Goal: Task Accomplishment & Management: Use online tool/utility

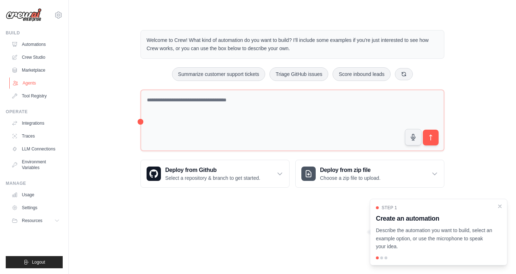
click at [25, 82] on link "Agents" at bounding box center [36, 82] width 54 height 11
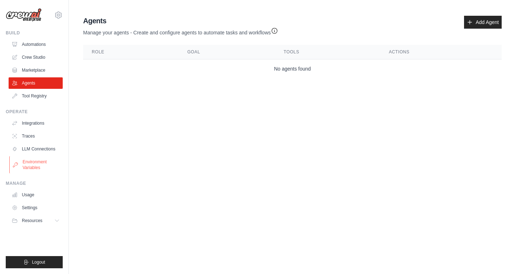
click at [33, 167] on link "Environment Variables" at bounding box center [36, 164] width 54 height 17
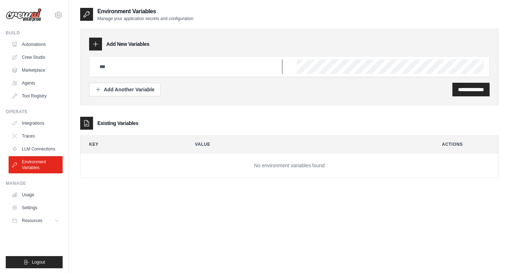
click at [159, 72] on input "text" at bounding box center [188, 66] width 187 height 14
click at [194, 93] on div "**********" at bounding box center [289, 90] width 401 height 14
click at [31, 138] on link "Traces" at bounding box center [36, 135] width 54 height 11
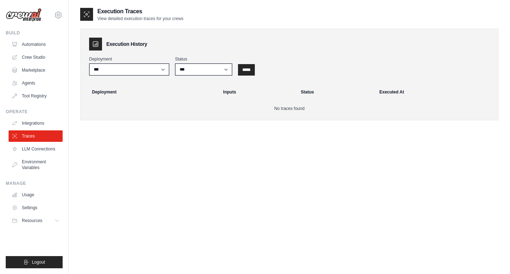
click at [29, 129] on ul "Integrations Traces LLM Connections Environment Variables" at bounding box center [36, 145] width 54 height 56
click at [33, 124] on link "Integrations" at bounding box center [36, 122] width 54 height 11
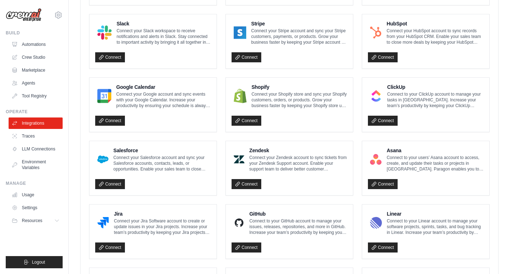
scroll to position [260, 0]
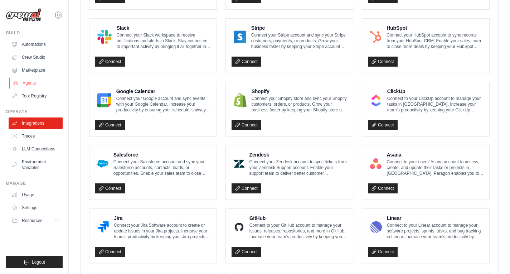
click at [30, 79] on link "Agents" at bounding box center [36, 82] width 54 height 11
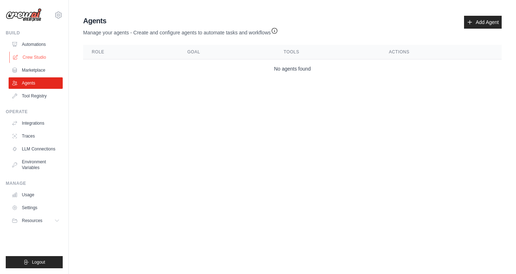
click at [31, 54] on link "Crew Studio" at bounding box center [36, 57] width 54 height 11
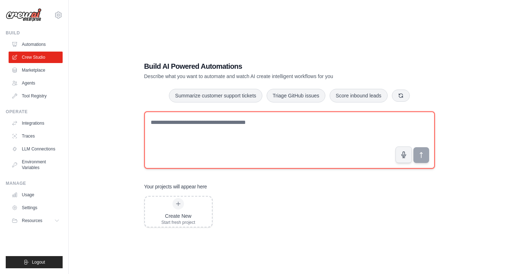
click at [241, 125] on textarea at bounding box center [289, 139] width 291 height 57
type textarea "**********"
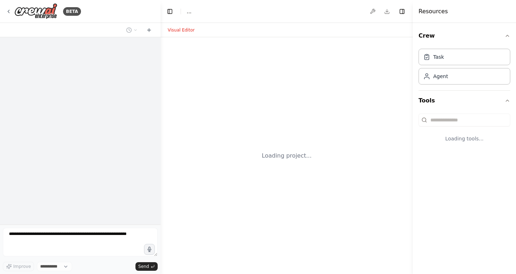
select select "****"
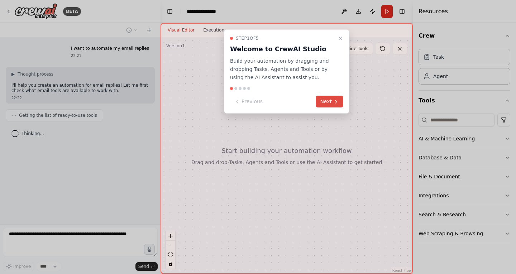
click at [319, 104] on button "Next" at bounding box center [330, 102] width 28 height 12
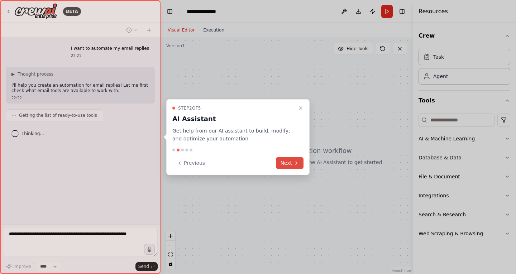
click at [288, 160] on button "Next" at bounding box center [290, 163] width 28 height 12
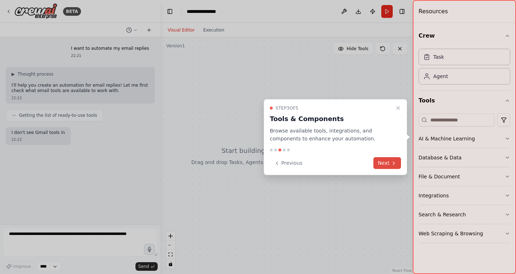
click at [394, 163] on icon at bounding box center [393, 163] width 1 height 3
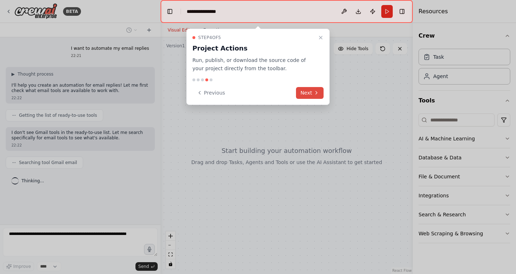
click at [311, 90] on button "Next" at bounding box center [310, 93] width 28 height 12
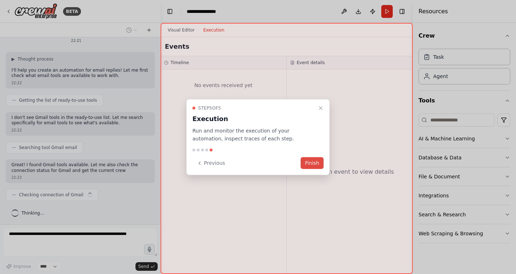
scroll to position [21, 0]
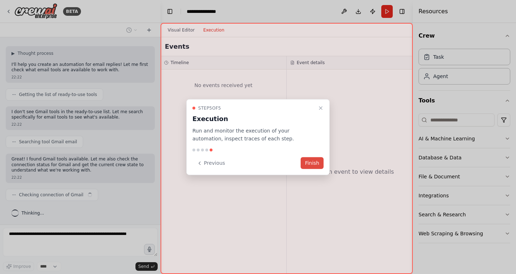
click at [312, 158] on button "Finish" at bounding box center [312, 163] width 23 height 12
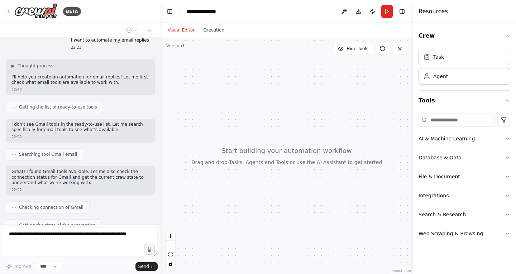
scroll to position [0, 0]
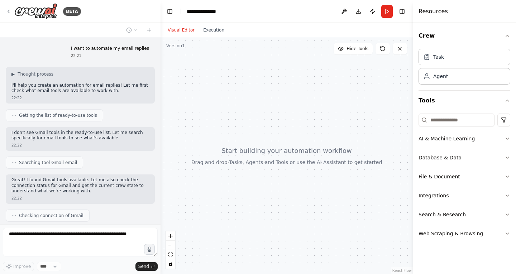
click at [493, 140] on button "AI & Machine Learning" at bounding box center [464, 138] width 92 height 19
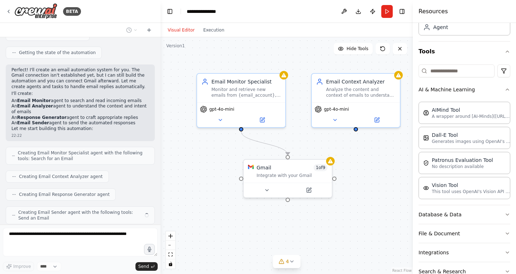
scroll to position [205, 0]
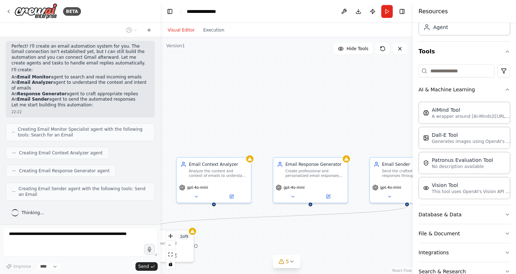
drag, startPoint x: 342, startPoint y: 164, endPoint x: 192, endPoint y: 249, distance: 172.1
click at [192, 249] on div ".deletable-edge-delete-btn { width: 20px; height: 20px; border: 0px solid #ffff…" at bounding box center [286, 155] width 252 height 237
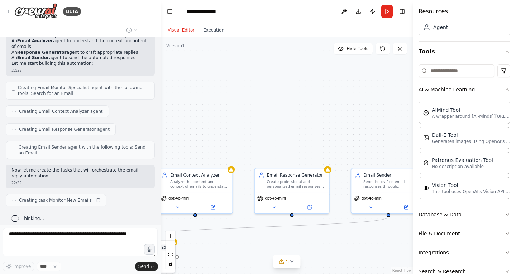
scroll to position [252, 0]
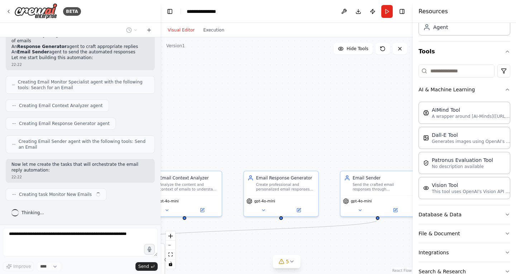
drag, startPoint x: 393, startPoint y: 125, endPoint x: 382, endPoint y: 128, distance: 11.8
click at [382, 128] on div ".deletable-edge-delete-btn { width: 20px; height: 20px; border: 0px solid #ffff…" at bounding box center [286, 155] width 252 height 237
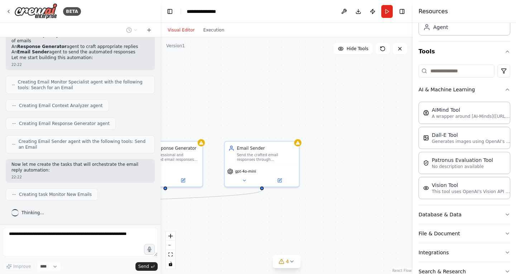
drag, startPoint x: 382, startPoint y: 128, endPoint x: 267, endPoint y: 98, distance: 118.8
click at [267, 98] on div ".deletable-edge-delete-btn { width: 20px; height: 20px; border: 0px solid #ffff…" at bounding box center [286, 155] width 252 height 237
drag, startPoint x: 296, startPoint y: 91, endPoint x: 408, endPoint y: 69, distance: 113.5
click at [408, 69] on div ".deletable-edge-delete-btn { width: 20px; height: 20px; border: 0px solid #ffff…" at bounding box center [286, 155] width 252 height 237
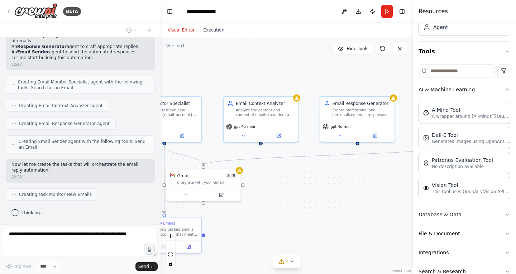
drag, startPoint x: 317, startPoint y: 99, endPoint x: 446, endPoint y: 54, distance: 135.9
click at [446, 54] on div "BETA I want to automate my email replies 22:21 ▶ Thought process I'll help you …" at bounding box center [258, 137] width 516 height 274
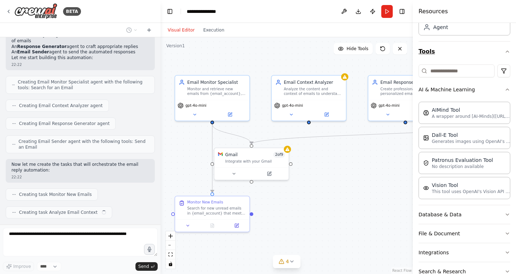
scroll to position [270, 0]
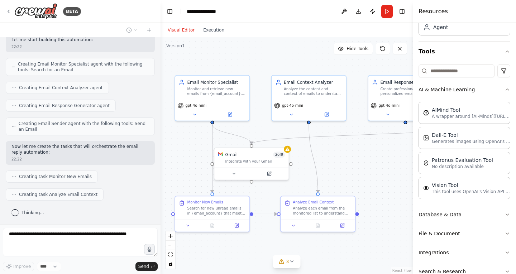
click at [356, 172] on div ".deletable-edge-delete-btn { width: 20px; height: 20px; border: 0px solid #ffff…" at bounding box center [286, 155] width 252 height 237
click at [295, 229] on div at bounding box center [318, 224] width 74 height 13
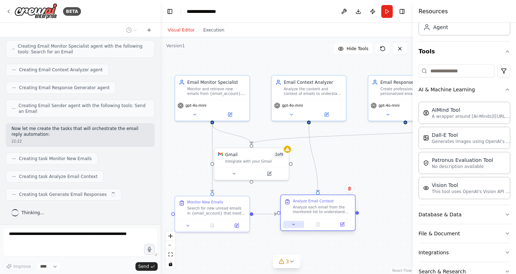
click at [294, 226] on icon at bounding box center [293, 224] width 5 height 5
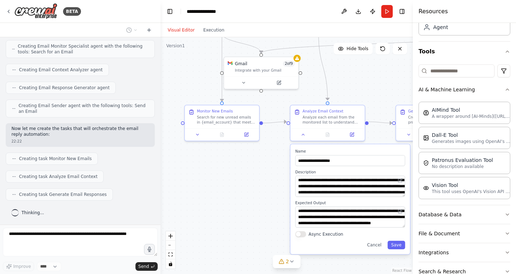
drag, startPoint x: 353, startPoint y: 154, endPoint x: 335, endPoint y: 34, distance: 121.8
click at [335, 34] on div "Visual Editor Execution Version 1 Hide Tools .deletable-edge-delete-btn { width…" at bounding box center [286, 148] width 252 height 251
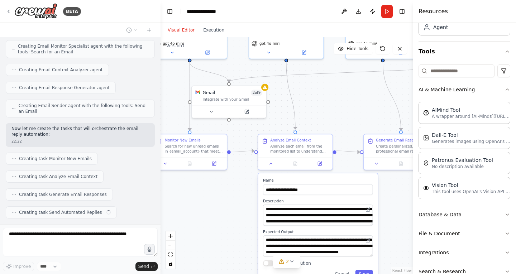
scroll to position [306, 0]
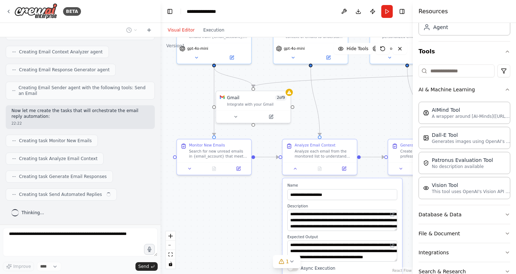
drag, startPoint x: 227, startPoint y: 163, endPoint x: 246, endPoint y: 224, distance: 63.6
click at [246, 224] on div ".deletable-edge-delete-btn { width: 20px; height: 20px; border: 0px solid #ffff…" at bounding box center [286, 155] width 252 height 237
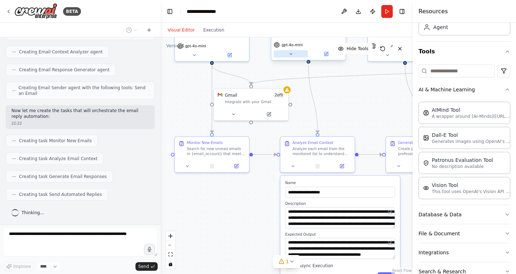
click at [285, 54] on button at bounding box center [291, 53] width 34 height 7
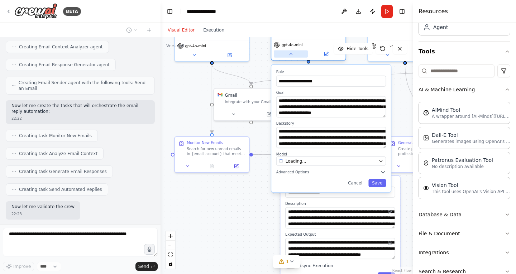
scroll to position [347, 0]
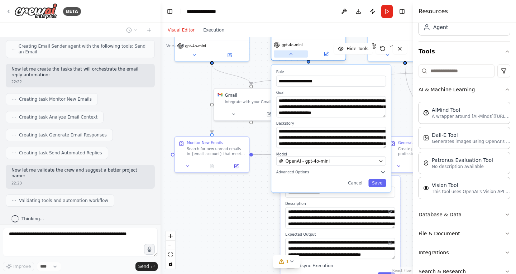
click at [285, 54] on button at bounding box center [291, 53] width 34 height 7
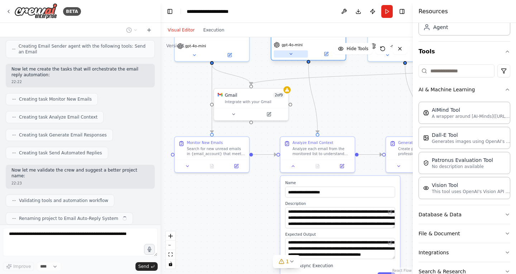
scroll to position [365, 0]
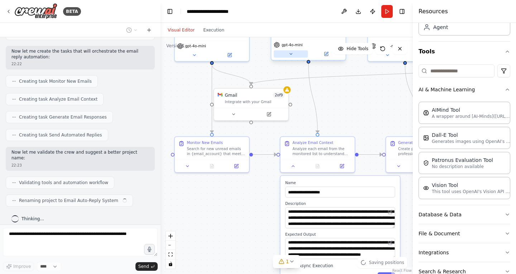
click at [285, 54] on button at bounding box center [291, 53] width 34 height 7
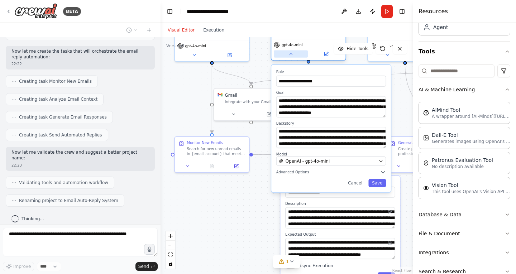
click at [285, 54] on button at bounding box center [291, 53] width 34 height 7
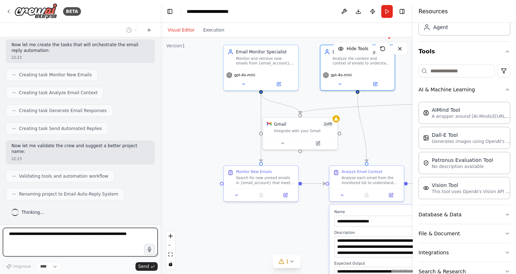
drag, startPoint x: 260, startPoint y: 186, endPoint x: 312, endPoint y: 211, distance: 58.2
click at [312, 211] on div ".deletable-edge-delete-btn { width: 20px; height: 20px; border: 0px solid #ffff…" at bounding box center [286, 155] width 252 height 237
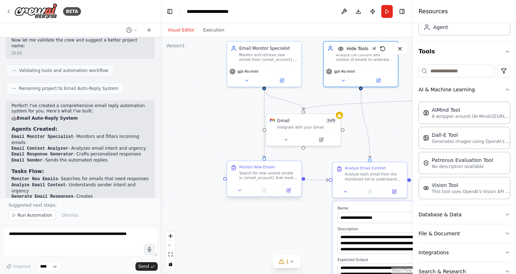
click at [234, 169] on icon at bounding box center [234, 168] width 4 height 4
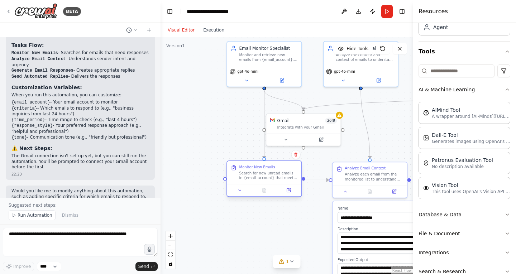
scroll to position [609, 0]
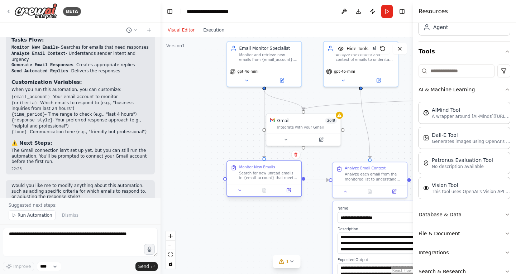
click at [242, 194] on div at bounding box center [264, 190] width 74 height 13
click at [239, 190] on icon at bounding box center [240, 190] width 3 height 1
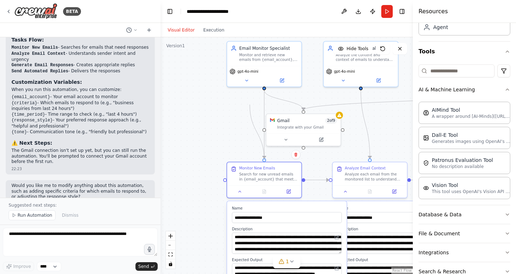
drag, startPoint x: 264, startPoint y: 157, endPoint x: 240, endPoint y: 138, distance: 31.3
click at [240, 138] on div ".deletable-edge-delete-btn { width: 20px; height: 20px; border: 0px solid #ffff…" at bounding box center [286, 155] width 252 height 237
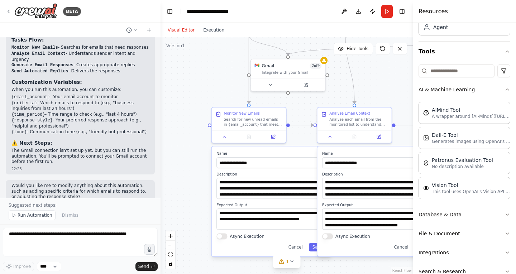
drag, startPoint x: 215, startPoint y: 162, endPoint x: 200, endPoint y: 107, distance: 57.2
click at [200, 107] on div ".deletable-edge-delete-btn { width: 20px; height: 20px; border: 0px solid #ffff…" at bounding box center [286, 155] width 252 height 237
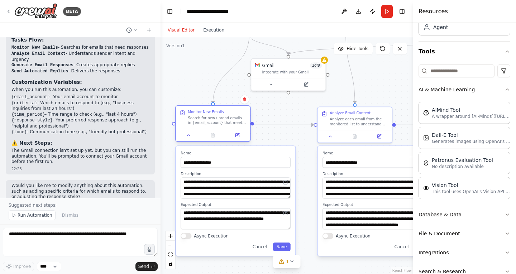
drag, startPoint x: 256, startPoint y: 127, endPoint x: 213, endPoint y: 123, distance: 42.5
click at [213, 123] on div "Monitor New Emails Search for new unread emails in {email_account} that meet th…" at bounding box center [213, 123] width 76 height 37
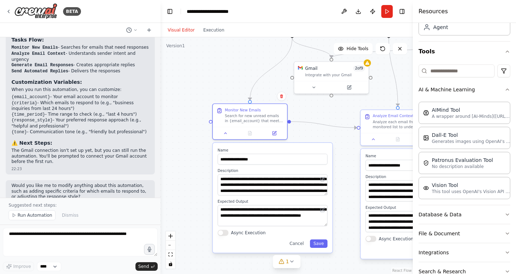
drag, startPoint x: 285, startPoint y: 112, endPoint x: 328, endPoint y: 115, distance: 43.1
click at [328, 115] on div ".deletable-edge-delete-btn { width: 20px; height: 20px; border: 0px solid #ffff…" at bounding box center [286, 155] width 252 height 237
drag, startPoint x: 266, startPoint y: 76, endPoint x: 249, endPoint y: 136, distance: 62.4
click at [249, 136] on div ".deletable-edge-delete-btn { width: 20px; height: 20px; border: 0px solid #ffff…" at bounding box center [330, 58] width 212 height 200
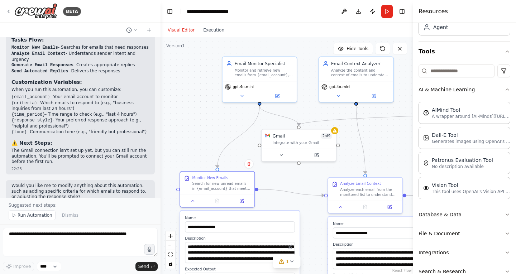
drag, startPoint x: 250, startPoint y: 61, endPoint x: 217, endPoint y: 127, distance: 74.3
click at [217, 127] on div ".deletable-edge-delete-btn { width: 20px; height: 20px; border: 0px solid #ffff…" at bounding box center [286, 155] width 252 height 237
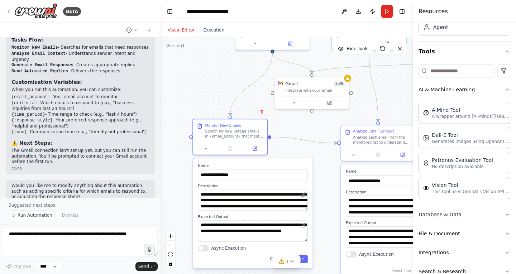
drag, startPoint x: 217, startPoint y: 127, endPoint x: 231, endPoint y: 64, distance: 64.1
click at [231, 64] on div ".deletable-edge-delete-btn { width: 20px; height: 20px; border: 0px solid #ffff…" at bounding box center [286, 155] width 252 height 237
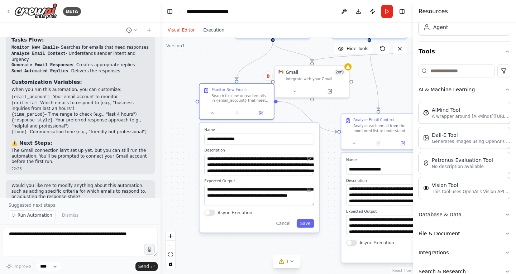
drag, startPoint x: 223, startPoint y: 146, endPoint x: 229, endPoint y: 122, distance: 25.0
click at [229, 122] on div ".deletable-edge-delete-btn { width: 20px; height: 20px; border: 0px solid #ffff…" at bounding box center [286, 155] width 252 height 237
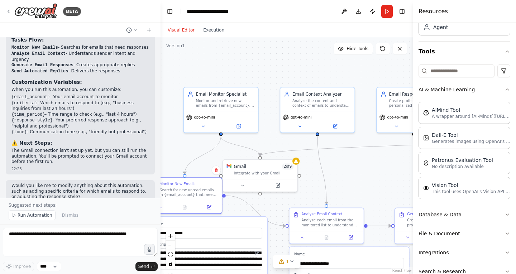
drag, startPoint x: 322, startPoint y: 108, endPoint x: 266, endPoint y: 208, distance: 114.0
click at [266, 208] on div ".deletable-edge-delete-btn { width: 20px; height: 20px; border: 0px solid #ffff…" at bounding box center [286, 155] width 252 height 237
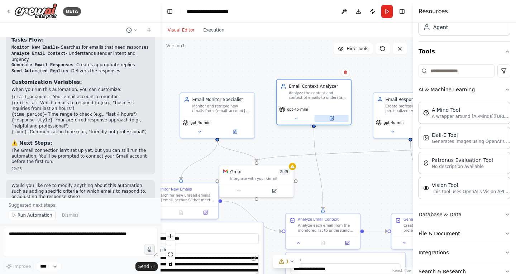
drag, startPoint x: 334, startPoint y: 133, endPoint x: 330, endPoint y: 121, distance: 12.7
click at [330, 121] on button at bounding box center [331, 118] width 34 height 7
click at [389, 15] on button "Run" at bounding box center [386, 11] width 11 height 13
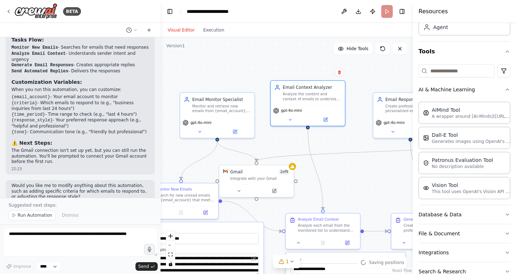
click at [389, 15] on header "**********" at bounding box center [286, 11] width 252 height 23
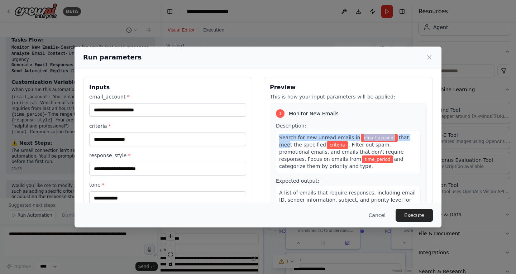
drag, startPoint x: 277, startPoint y: 138, endPoint x: 401, endPoint y: 139, distance: 123.6
click at [401, 139] on div "Search for new unread emails in email_account that meet the specified criteria …" at bounding box center [348, 152] width 145 height 42
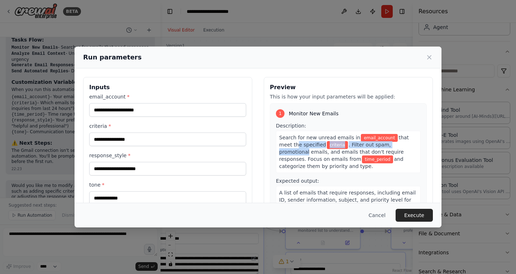
drag, startPoint x: 278, startPoint y: 144, endPoint x: 404, endPoint y: 143, distance: 125.7
click at [404, 143] on div "Search for new unread emails in email_account that meet the specified criteria …" at bounding box center [348, 152] width 145 height 42
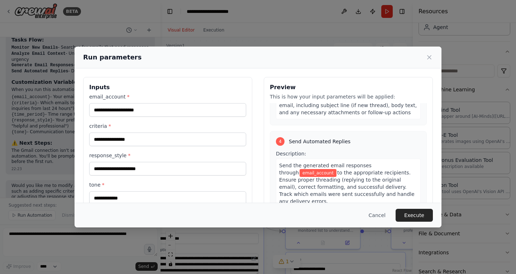
scroll to position [53, 0]
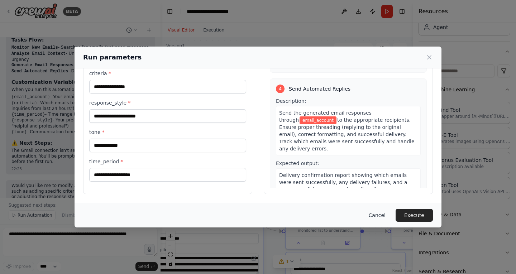
click at [386, 215] on button "Cancel" at bounding box center [377, 215] width 28 height 13
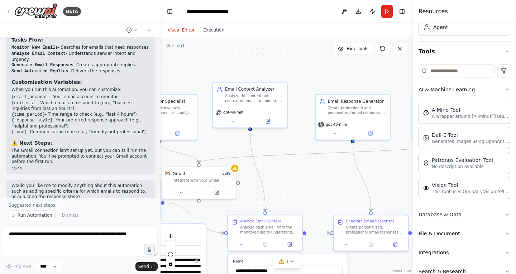
drag, startPoint x: 348, startPoint y: 173, endPoint x: 290, endPoint y: 175, distance: 58.1
click at [290, 175] on div ".deletable-edge-delete-btn { width: 20px; height: 20px; border: 0px solid #ffff…" at bounding box center [286, 155] width 252 height 237
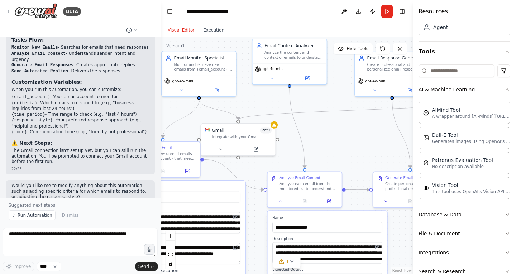
drag, startPoint x: 290, startPoint y: 175, endPoint x: 330, endPoint y: 127, distance: 62.8
click at [330, 127] on div ".deletable-edge-delete-btn { width: 20px; height: 20px; border: 0px solid #ffff…" at bounding box center [286, 155] width 252 height 237
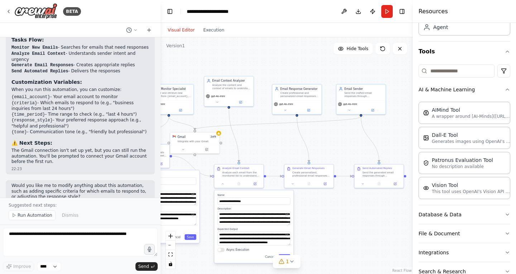
drag, startPoint x: 327, startPoint y: 128, endPoint x: 253, endPoint y: 138, distance: 75.6
click at [253, 138] on div ".deletable-edge-delete-btn { width: 20px; height: 20px; border: 0px solid #ffff…" at bounding box center [286, 155] width 252 height 237
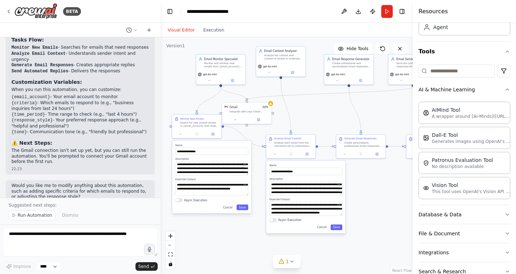
drag, startPoint x: 270, startPoint y: 160, endPoint x: 322, endPoint y: 131, distance: 59.8
click at [322, 131] on div ".deletable-edge-delete-btn { width: 20px; height: 20px; border: 0px solid #ffff…" at bounding box center [286, 155] width 252 height 237
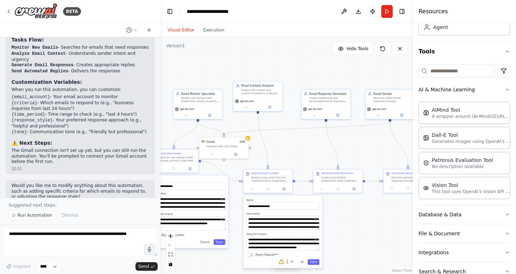
click at [309, 107] on div ".deletable-edge-delete-btn { width: 20px; height: 20px; border: 0px solid #ffff…" at bounding box center [286, 155] width 252 height 237
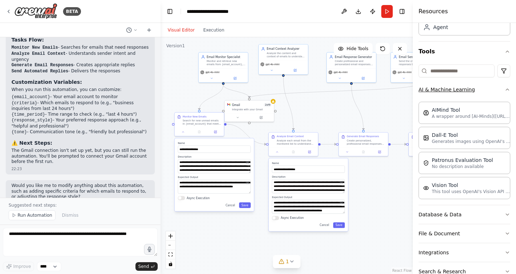
click at [495, 85] on button "AI & Machine Learning" at bounding box center [464, 89] width 92 height 19
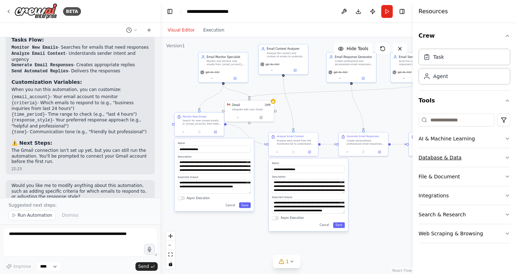
click at [465, 158] on button "Database & Data" at bounding box center [464, 157] width 92 height 19
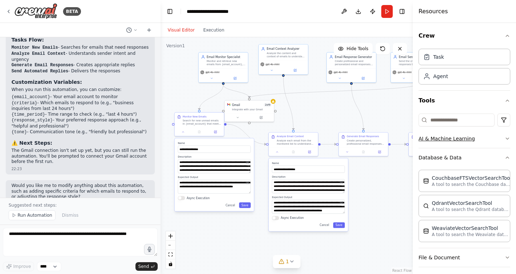
drag, startPoint x: 427, startPoint y: 162, endPoint x: 427, endPoint y: 136, distance: 26.2
click at [427, 136] on div "AI & Machine Learning Database & Data CouchbaseFTSVectorSearchTool A tool to se…" at bounding box center [464, 226] width 92 height 195
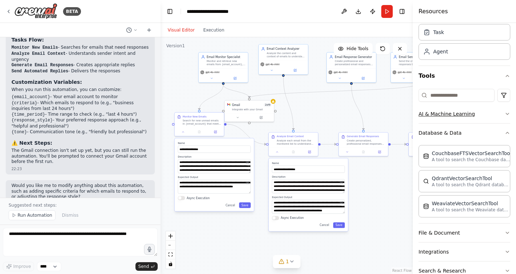
scroll to position [27, 0]
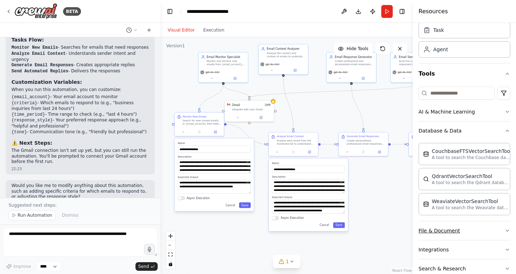
click at [487, 235] on button "File & Document" at bounding box center [464, 230] width 92 height 19
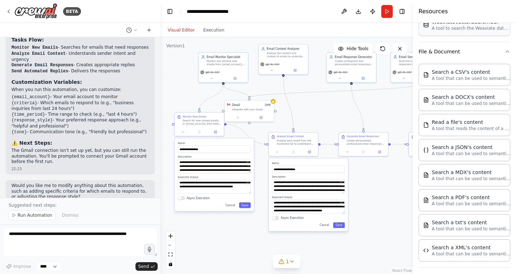
scroll to position [268, 0]
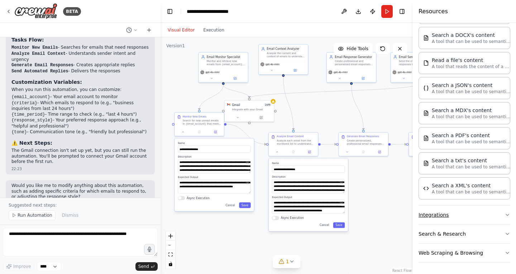
click at [466, 209] on button "Integrations" at bounding box center [464, 215] width 92 height 19
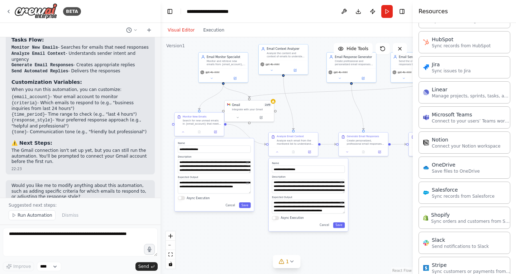
scroll to position [775, 0]
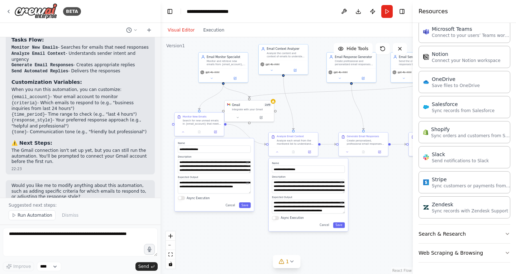
click at [459, 236] on button "Search & Research" at bounding box center [464, 234] width 92 height 19
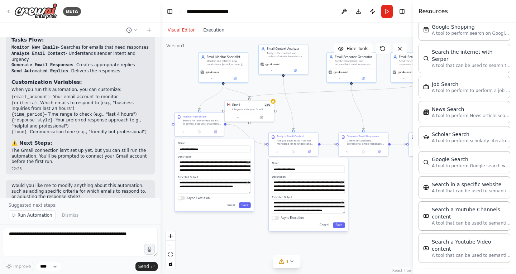
scroll to position [1139, 0]
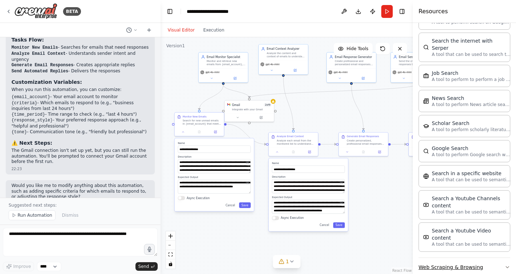
click at [465, 258] on button "Web Scraping & Browsing" at bounding box center [464, 267] width 92 height 19
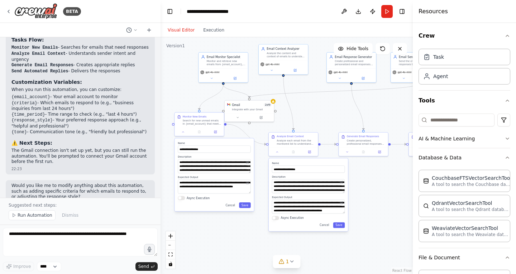
scroll to position [0, 0]
click at [470, 75] on div "Agent" at bounding box center [464, 75] width 92 height 16
click at [354, 9] on button "Download" at bounding box center [357, 11] width 11 height 13
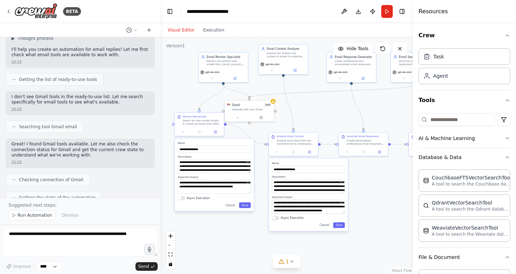
scroll to position [0, 0]
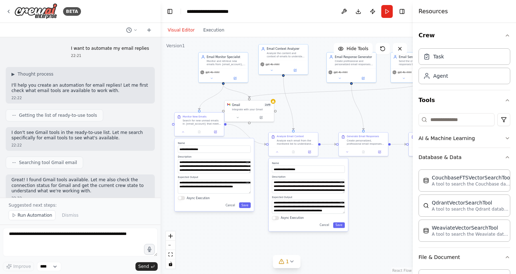
click at [57, 117] on span "Getting the list of ready-to-use tools" at bounding box center [58, 115] width 78 height 6
drag, startPoint x: 17, startPoint y: 117, endPoint x: 118, endPoint y: 119, distance: 101.0
click at [118, 119] on div "Getting the list of ready-to-use tools" at bounding box center [80, 115] width 149 height 12
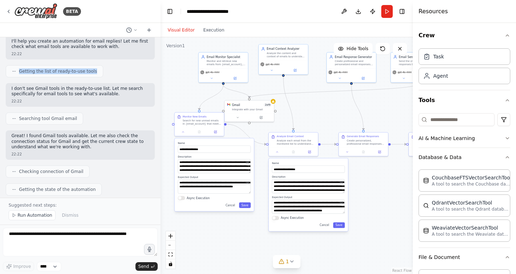
scroll to position [48, 0]
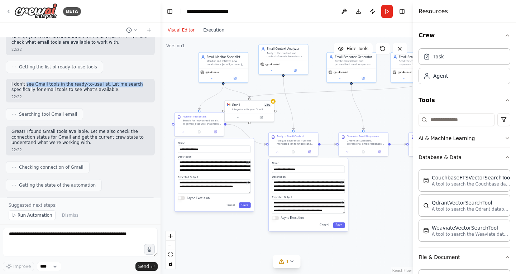
drag, startPoint x: 24, startPoint y: 86, endPoint x: 128, endPoint y: 85, distance: 103.2
click at [128, 85] on p "I don't see Gmail tools in the ready-to-use list. Let me search specifically fo…" at bounding box center [80, 87] width 138 height 11
drag, startPoint x: 12, startPoint y: 91, endPoint x: 111, endPoint y: 91, distance: 98.9
click at [111, 91] on p "I don't see Gmail tools in the ready-to-use list. Let me search specifically fo…" at bounding box center [80, 87] width 138 height 11
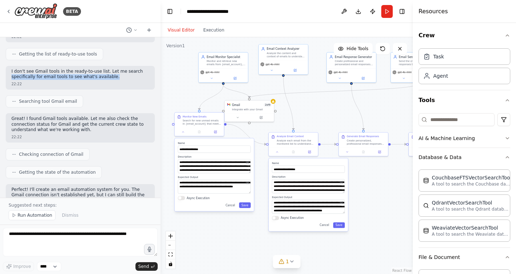
scroll to position [62, 0]
drag, startPoint x: 24, startPoint y: 100, endPoint x: 83, endPoint y: 104, distance: 59.9
click at [83, 104] on div "Searching tool Gmail email" at bounding box center [80, 101] width 149 height 12
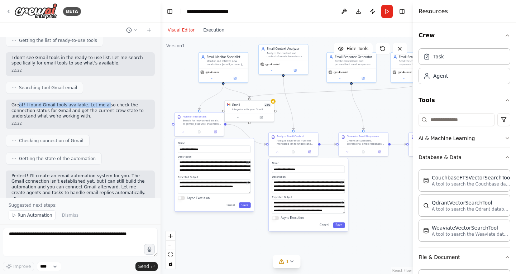
drag, startPoint x: 17, startPoint y: 106, endPoint x: 106, endPoint y: 103, distance: 89.2
click at [106, 103] on p "Great! I found Gmail tools available. Let me also check the connection status f…" at bounding box center [80, 110] width 138 height 17
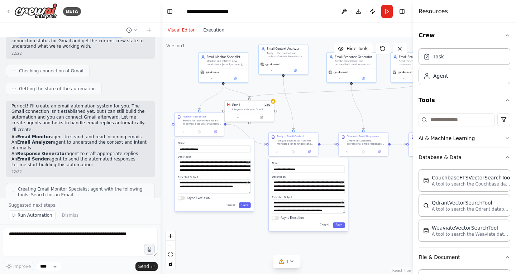
scroll to position [201, 0]
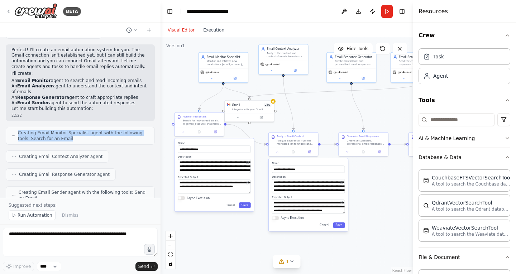
drag, startPoint x: 19, startPoint y: 131, endPoint x: 72, endPoint y: 138, distance: 53.0
click at [72, 138] on span "Creating Email Monitor Specialist agent with the following tools: Search for an…" at bounding box center [83, 135] width 131 height 11
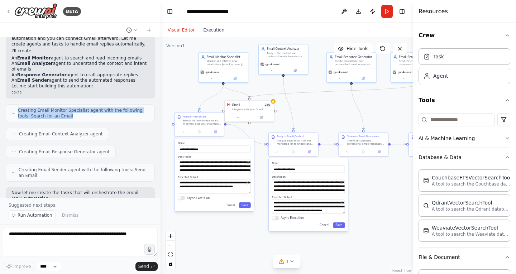
scroll to position [240, 0]
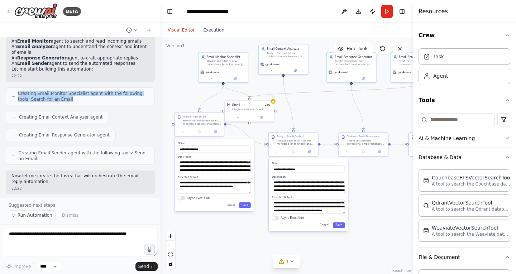
click at [65, 104] on div "Creating Email Monitor Specialist agent with the following tools: Search for an…" at bounding box center [80, 96] width 149 height 18
click at [29, 119] on span "Creating Email Context Analyzer agent" at bounding box center [61, 117] width 84 height 6
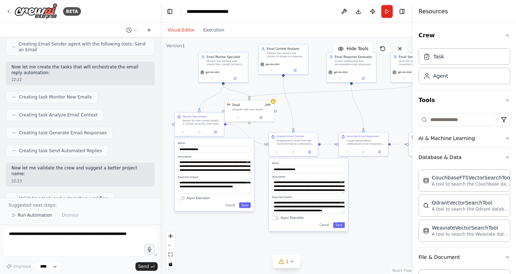
scroll to position [350, 0]
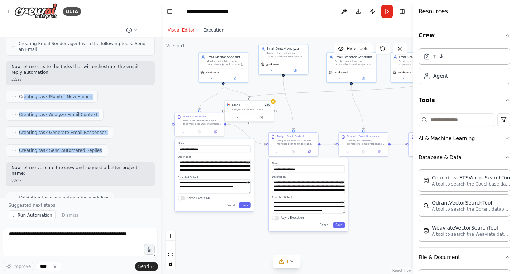
drag, startPoint x: 24, startPoint y: 95, endPoint x: 116, endPoint y: 150, distance: 107.5
click at [116, 150] on div "I want to automate my email replies 22:21 ▶ Thought process I'll help you creat…" at bounding box center [80, 117] width 160 height 160
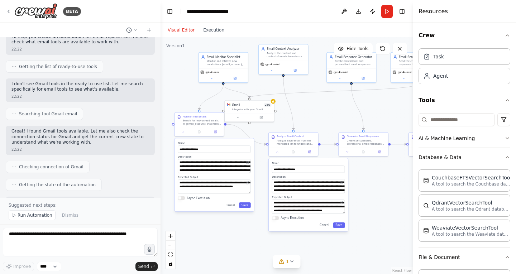
scroll to position [0, 0]
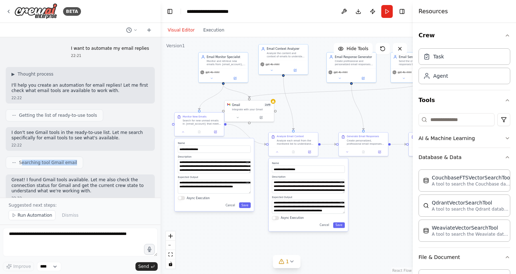
drag, startPoint x: 20, startPoint y: 162, endPoint x: 87, endPoint y: 160, distance: 67.0
click at [87, 160] on div "Searching tool Gmail email" at bounding box center [80, 163] width 149 height 12
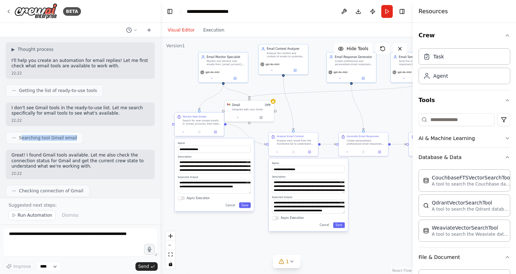
scroll to position [27, 0]
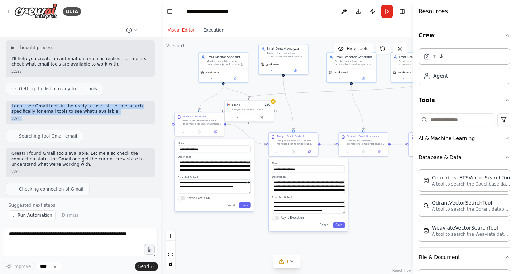
drag, startPoint x: 11, startPoint y: 107, endPoint x: 118, endPoint y: 117, distance: 107.6
click at [118, 117] on div "I don't see Gmail tools in the ready-to-use list. Let me search specifically fo…" at bounding box center [80, 113] width 149 height 24
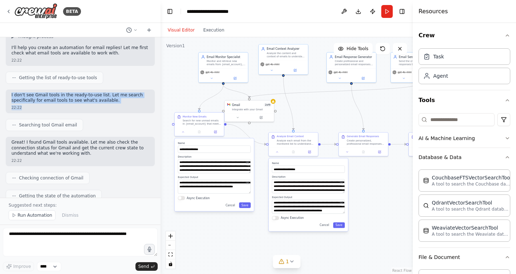
scroll to position [64, 0]
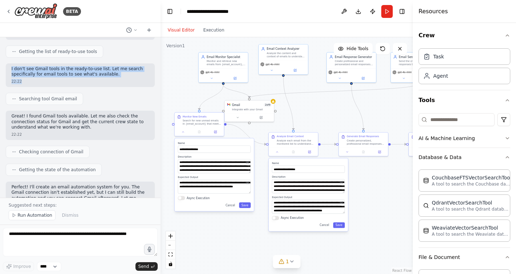
click at [141, 71] on p "I don't see Gmail tools in the ready-to-use list. Let me search specifically fo…" at bounding box center [80, 71] width 138 height 11
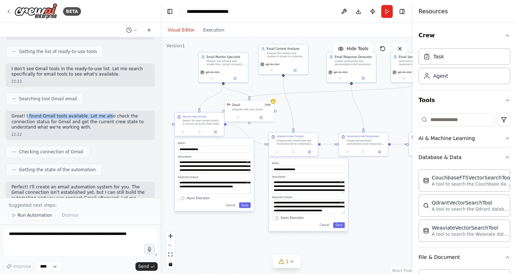
drag, startPoint x: 25, startPoint y: 118, endPoint x: 100, endPoint y: 111, distance: 75.5
click at [100, 111] on div "Great! I found Gmail tools available. Let me also check the connection status f…" at bounding box center [80, 125] width 149 height 29
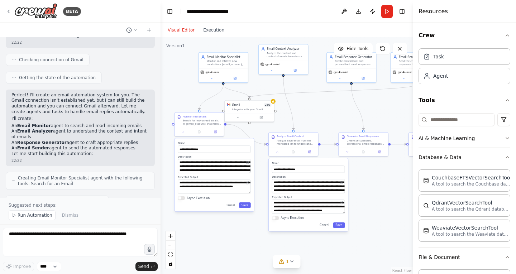
scroll to position [0, 0]
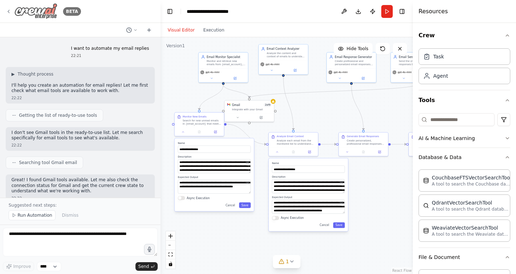
click at [11, 11] on icon at bounding box center [9, 12] width 6 height 6
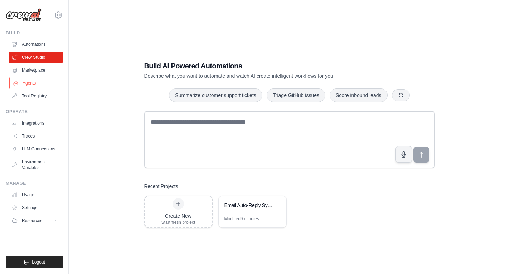
click at [38, 85] on link "Agents" at bounding box center [36, 82] width 54 height 11
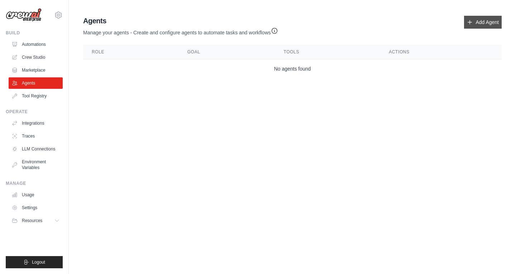
click at [480, 20] on link "Add Agent" at bounding box center [483, 22] width 38 height 13
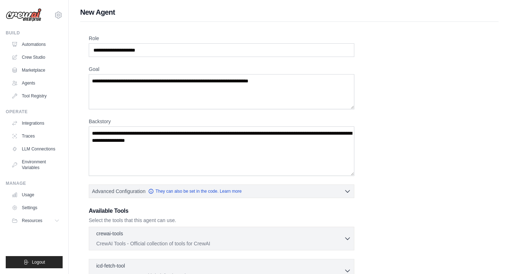
scroll to position [110, 0]
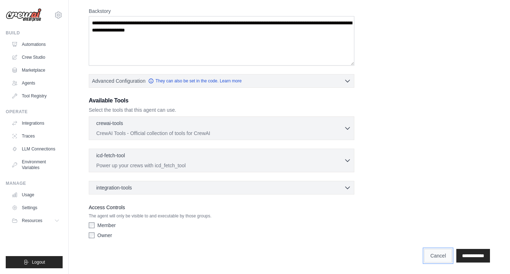
click at [430, 252] on link "Cancel" at bounding box center [438, 256] width 28 height 14
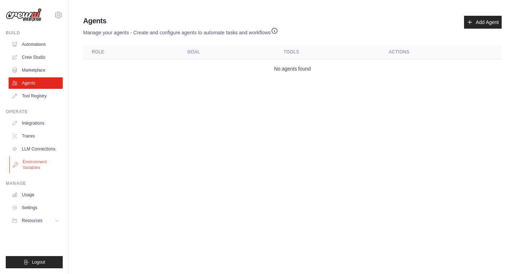
click at [33, 158] on link "Environment Variables" at bounding box center [36, 164] width 54 height 17
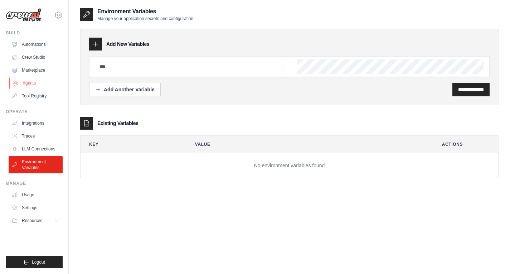
click at [27, 88] on link "Agents" at bounding box center [36, 82] width 54 height 11
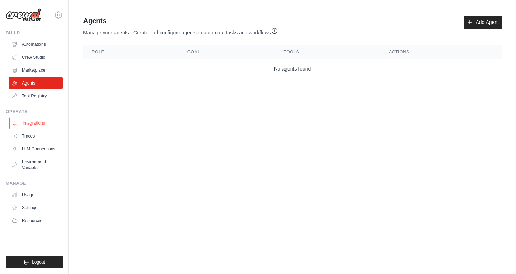
click at [30, 121] on link "Integrations" at bounding box center [36, 122] width 54 height 11
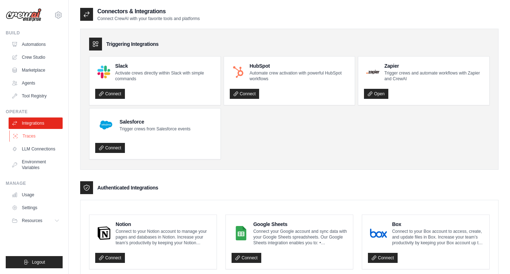
click at [28, 140] on link "Traces" at bounding box center [36, 135] width 54 height 11
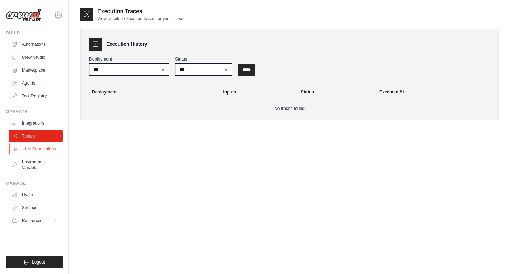
click at [32, 154] on link "LLM Connections" at bounding box center [36, 148] width 54 height 11
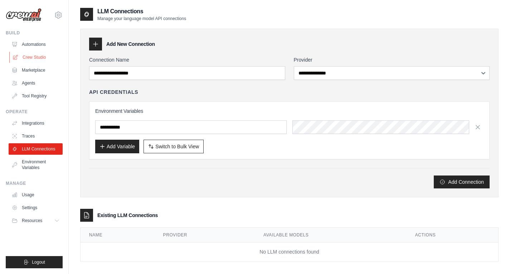
click at [34, 58] on link "Crew Studio" at bounding box center [36, 57] width 54 height 11
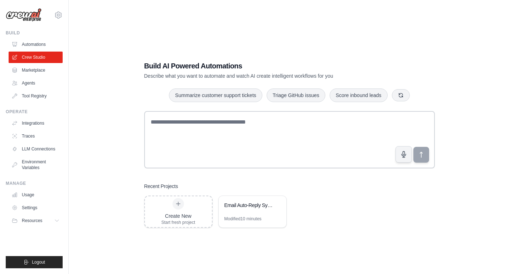
scroll to position [14, 0]
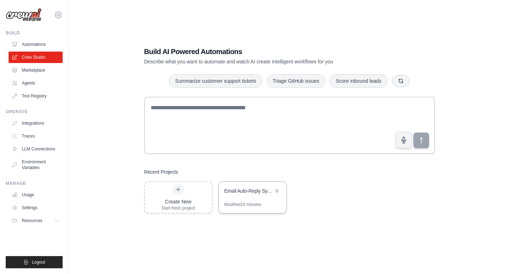
click at [268, 187] on div "Email Auto-Reply System" at bounding box center [249, 190] width 49 height 7
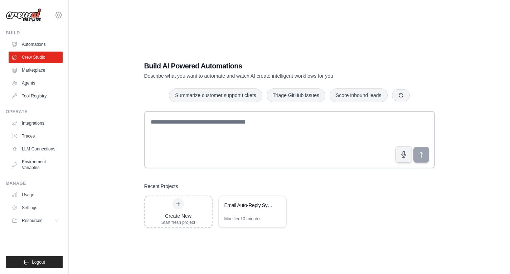
click at [63, 15] on div "[PERSON_NAME][EMAIL_ADDRESS][DOMAIN_NAME] Settings Build Automations Crew Studi…" at bounding box center [34, 137] width 69 height 274
click at [61, 15] on icon at bounding box center [58, 15] width 6 height 6
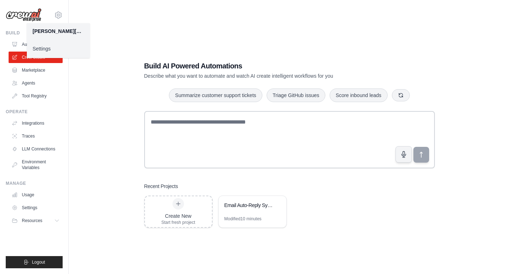
click at [37, 52] on link "Settings" at bounding box center [58, 48] width 63 height 13
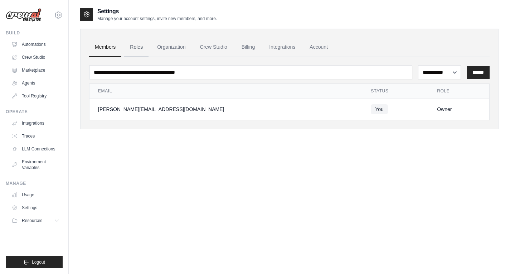
click at [136, 47] on link "Roles" at bounding box center [136, 47] width 24 height 19
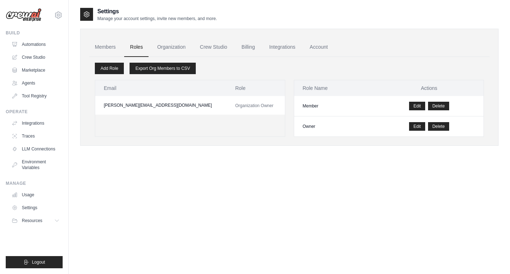
click at [191, 58] on div "Add Role Export Org Members to CSV Email Role shivam.dev1142@gmail.com Organiza…" at bounding box center [289, 97] width 401 height 80
click at [173, 46] on link "Organization" at bounding box center [172, 47] width 40 height 19
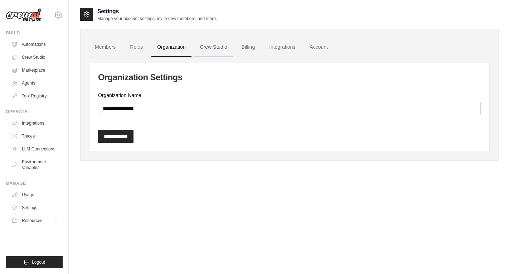
click at [215, 46] on link "Crew Studio" at bounding box center [213, 47] width 39 height 19
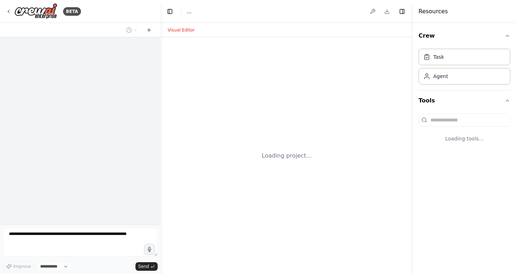
select select "****"
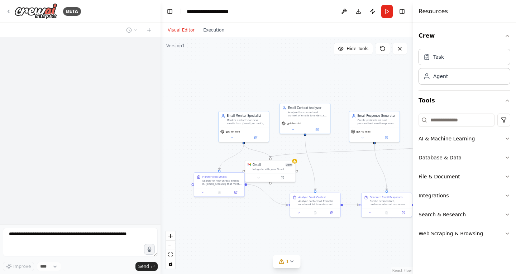
scroll to position [582, 0]
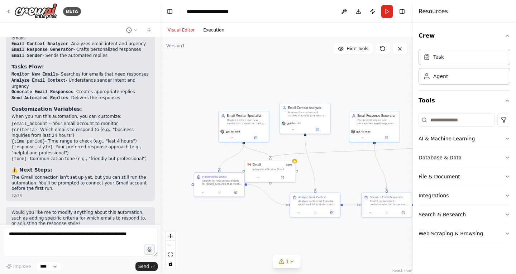
click at [220, 32] on button "Execution" at bounding box center [214, 30] width 30 height 9
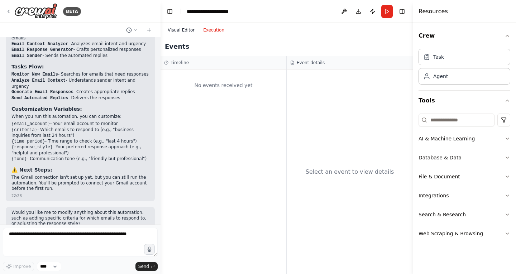
click at [186, 26] on button "Visual Editor" at bounding box center [180, 30] width 35 height 9
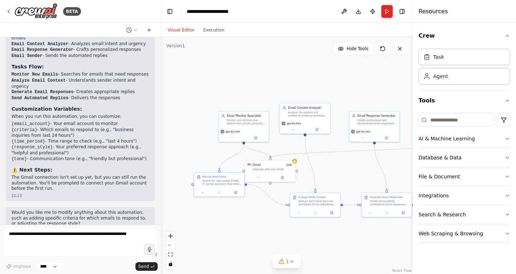
click at [2, 13] on button "Toggle Sidebar" at bounding box center [0, 137] width 6 height 274
click at [14, 15] on div "BETA" at bounding box center [43, 11] width 75 height 16
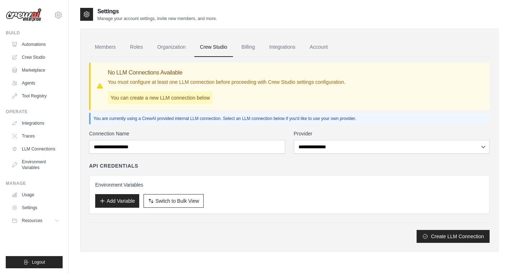
click at [252, 48] on link "Billing" at bounding box center [248, 47] width 25 height 19
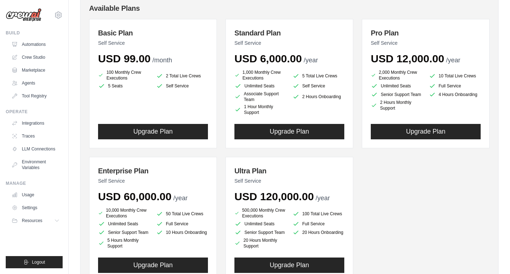
scroll to position [131, 0]
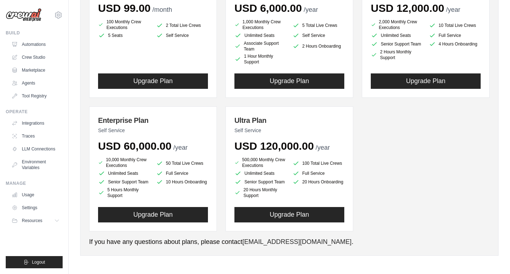
drag, startPoint x: 262, startPoint y: 145, endPoint x: 313, endPoint y: 145, distance: 51.2
click at [313, 145] on span "USD 120,000.00" at bounding box center [275, 146] width 80 height 12
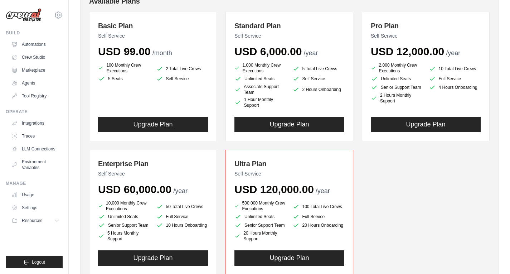
scroll to position [0, 0]
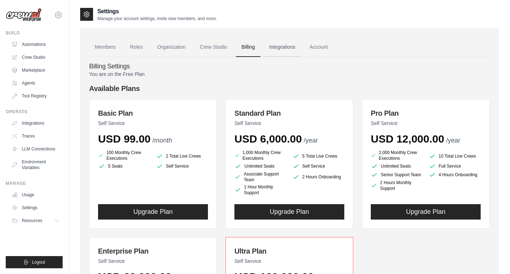
click at [280, 52] on link "Integrations" at bounding box center [283, 47] width 38 height 19
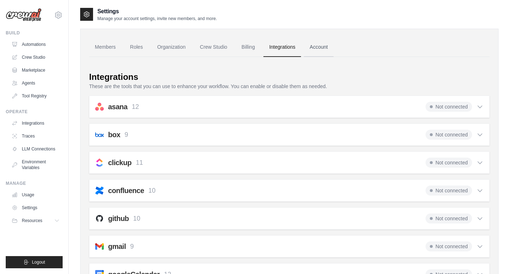
click at [314, 49] on link "Account" at bounding box center [319, 47] width 30 height 19
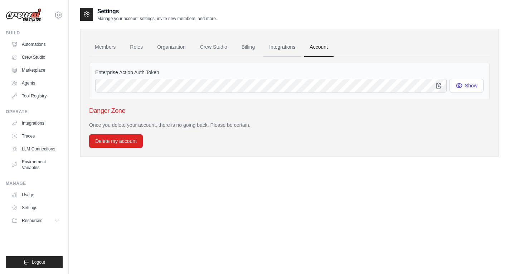
click at [284, 53] on link "Integrations" at bounding box center [283, 47] width 38 height 19
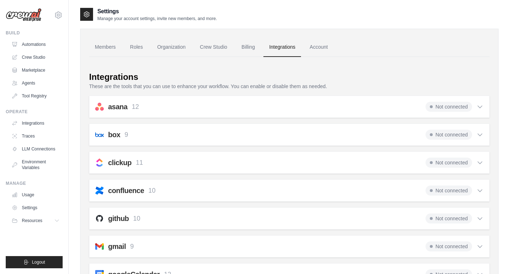
click at [235, 48] on ul "Members Roles Organization Crew Studio Billing Integrations Account" at bounding box center [289, 47] width 401 height 19
click at [242, 49] on link "Billing" at bounding box center [248, 47] width 25 height 19
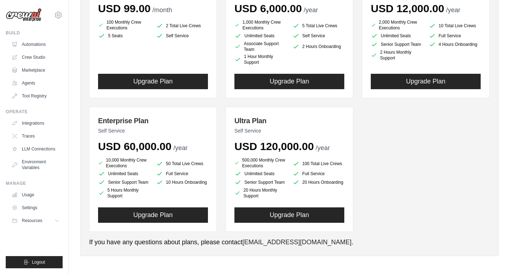
scroll to position [131, 0]
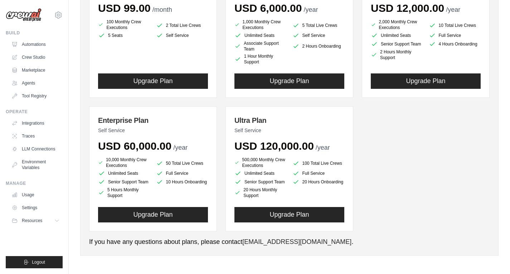
click at [220, 100] on div "Basic Plan Self Service USD 99.00 /month 100 Monthly Crew Executions 2 Total Li…" at bounding box center [289, 99] width 401 height 263
drag, startPoint x: 233, startPoint y: 143, endPoint x: 347, endPoint y: 139, distance: 114.0
click at [347, 139] on div "Ultra Plan Self Service USD 120,000.00 /year 500,000 Monthly Crew Executions 10…" at bounding box center [290, 168] width 128 height 125
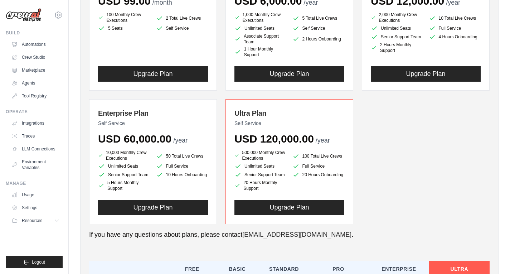
scroll to position [138, 0]
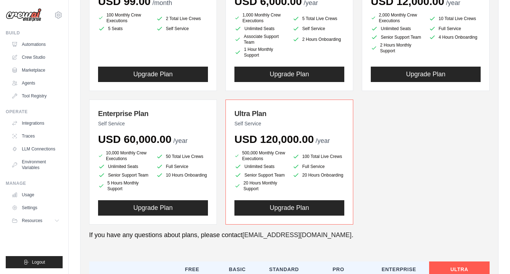
click at [366, 138] on div "Basic Plan Self Service USD 99.00 /month 100 Monthly Crew Executions 2 Total Li…" at bounding box center [289, 93] width 401 height 263
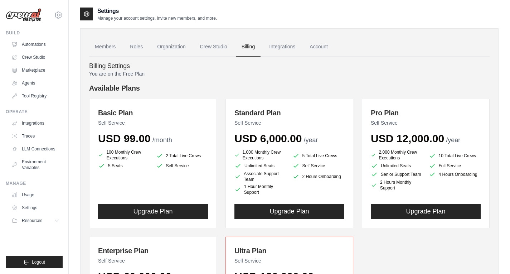
scroll to position [0, 0]
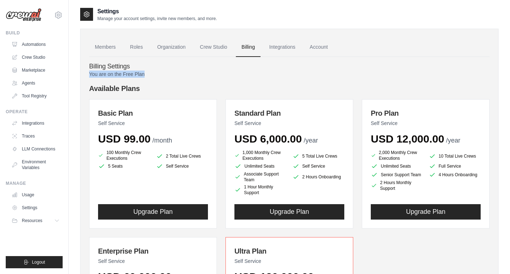
drag, startPoint x: 471, startPoint y: 80, endPoint x: 515, endPoint y: 67, distance: 45.9
click at [221, 47] on link "Crew Studio" at bounding box center [213, 47] width 39 height 19
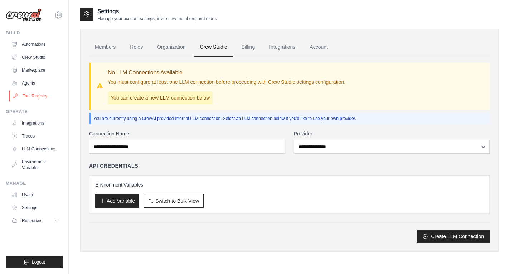
click at [33, 92] on link "Tool Registry" at bounding box center [36, 95] width 54 height 11
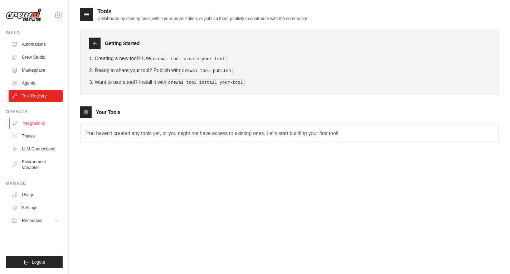
click at [28, 124] on link "Integrations" at bounding box center [36, 122] width 54 height 11
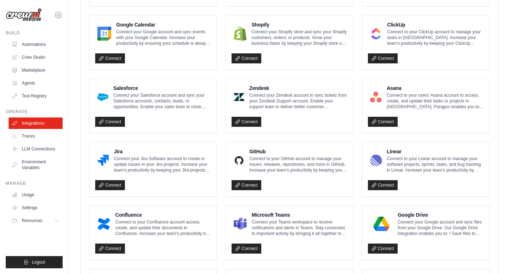
scroll to position [399, 0]
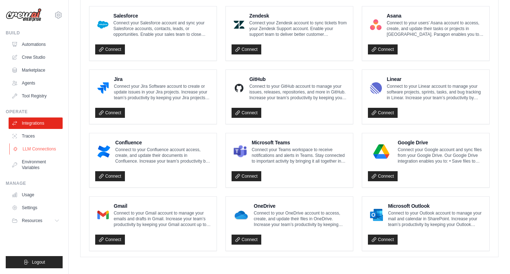
click at [25, 144] on link "LLM Connections" at bounding box center [36, 148] width 54 height 11
click at [31, 138] on link "Traces" at bounding box center [36, 135] width 54 height 11
click at [28, 132] on link "Traces" at bounding box center [36, 135] width 54 height 11
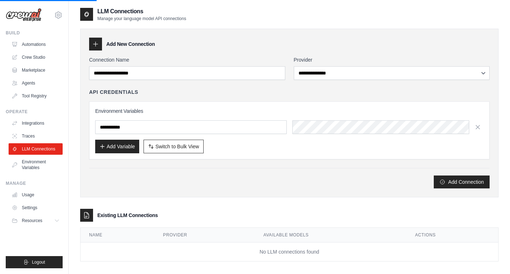
scroll to position [14, 0]
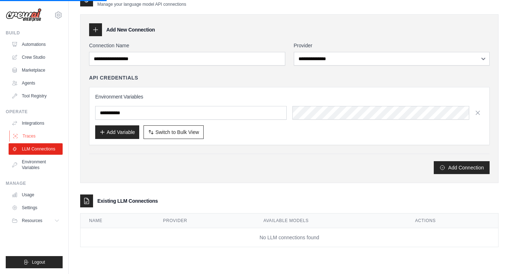
click at [23, 136] on link "Traces" at bounding box center [36, 135] width 54 height 11
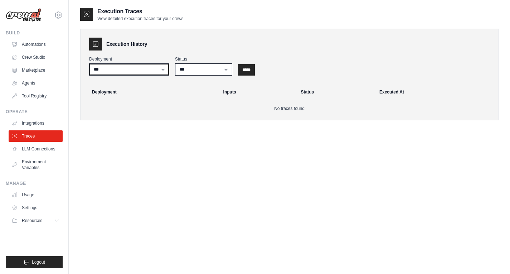
click at [164, 73] on select "***" at bounding box center [129, 69] width 80 height 12
click at [44, 149] on link "LLM Connections" at bounding box center [36, 148] width 54 height 11
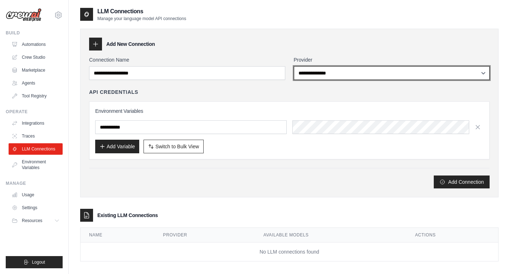
click at [435, 77] on select "**********" at bounding box center [392, 73] width 196 height 14
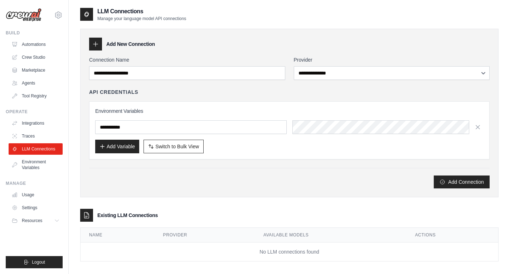
click at [287, 45] on div "Add New Connection" at bounding box center [289, 44] width 401 height 13
click at [279, 45] on div "Add New Connection" at bounding box center [289, 44] width 401 height 13
click at [34, 207] on link "Settings" at bounding box center [36, 207] width 54 height 11
drag, startPoint x: 4, startPoint y: 31, endPoint x: 36, endPoint y: 179, distance: 151.8
click at [36, 179] on div "[PERSON_NAME][EMAIL_ADDRESS][DOMAIN_NAME] Settings Build Automations Crew Studi…" at bounding box center [34, 137] width 69 height 274
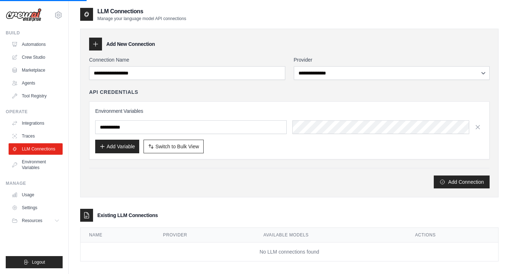
click at [53, 238] on ul "Build Automations Crew Studio Marketplace Agents" at bounding box center [34, 149] width 57 height 238
click at [39, 57] on link "Crew Studio" at bounding box center [36, 57] width 54 height 11
click at [62, 9] on div "[PERSON_NAME][EMAIL_ADDRESS][DOMAIN_NAME] Settings" at bounding box center [34, 11] width 57 height 23
click at [60, 16] on icon at bounding box center [58, 15] width 9 height 9
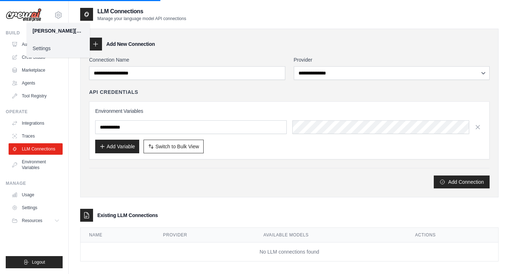
click at [120, 5] on main "**********" at bounding box center [290, 144] width 442 height 288
